Goal: Information Seeking & Learning: Learn about a topic

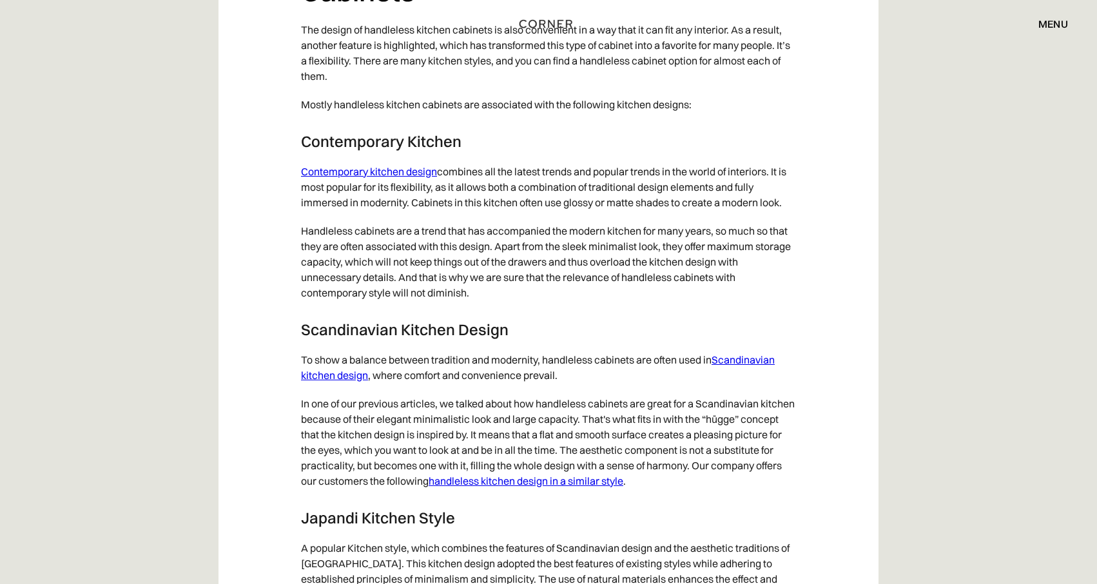
scroll to position [6228, 0]
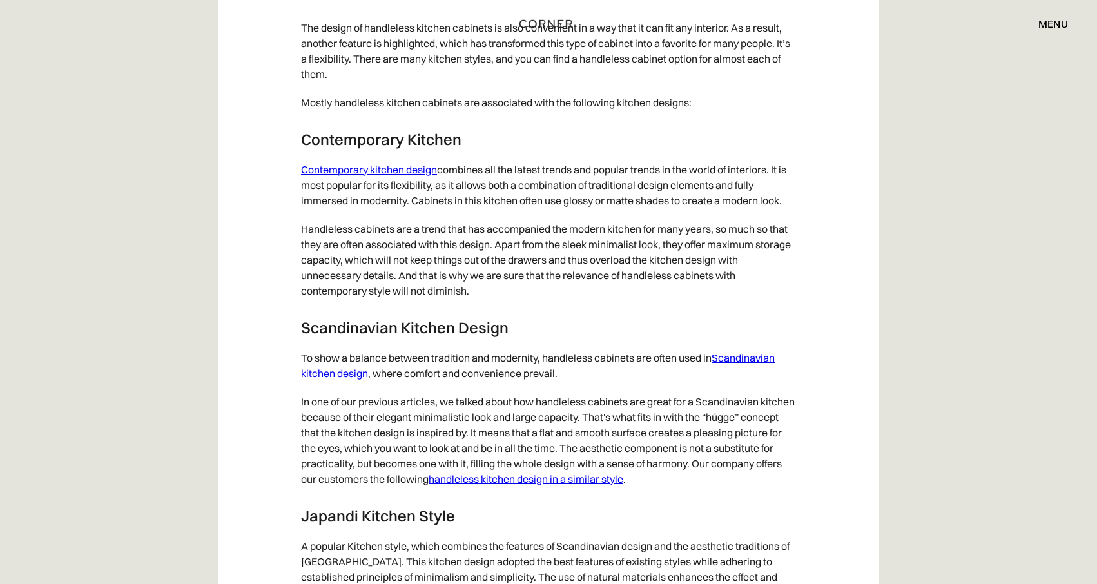
click at [759, 369] on link "Scandinavian kitchen design" at bounding box center [538, 365] width 474 height 28
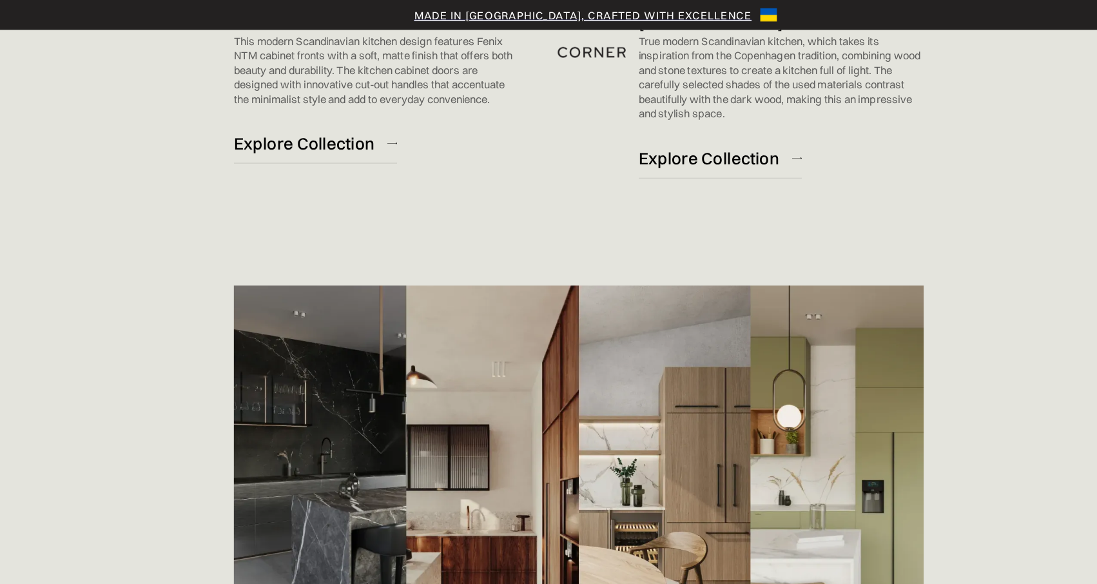
scroll to position [1424, 0]
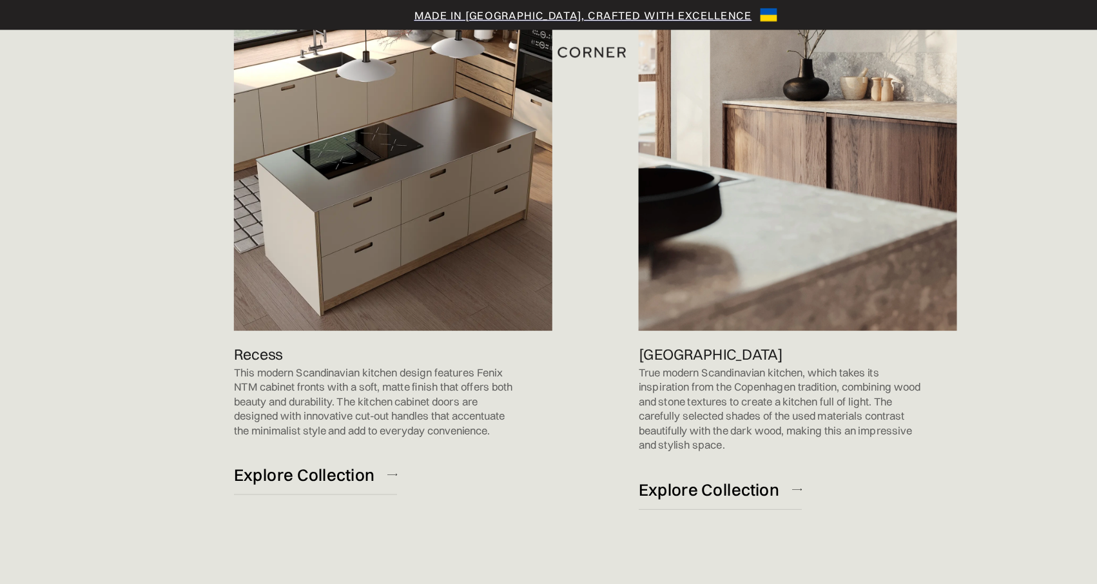
click at [664, 196] on img at bounding box center [705, 82] width 247 height 351
click at [621, 383] on div "Explore Collection" at bounding box center [637, 380] width 110 height 17
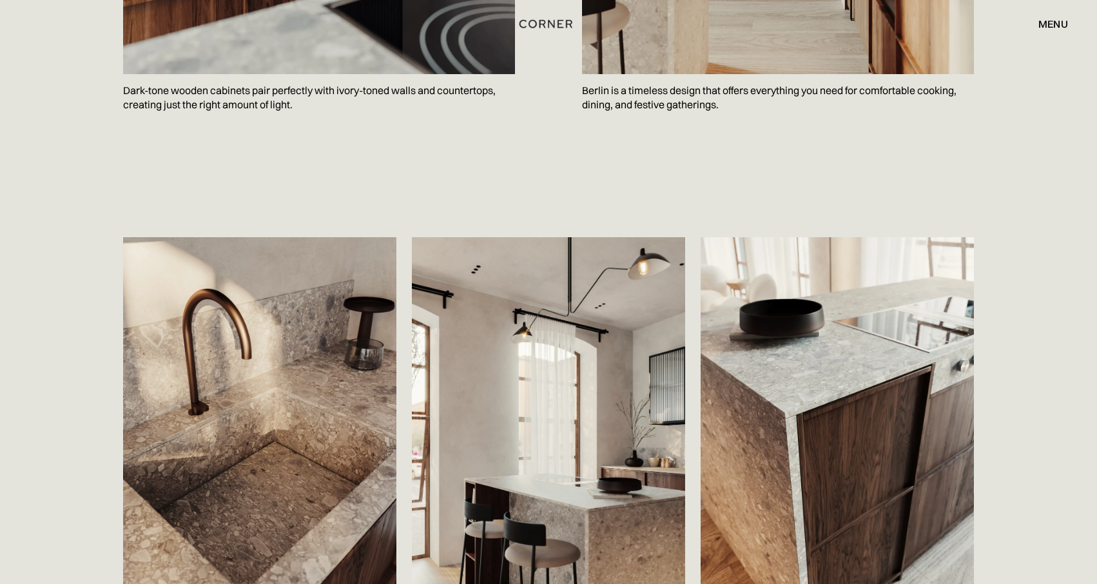
scroll to position [1823, 0]
